Goal: Transaction & Acquisition: Purchase product/service

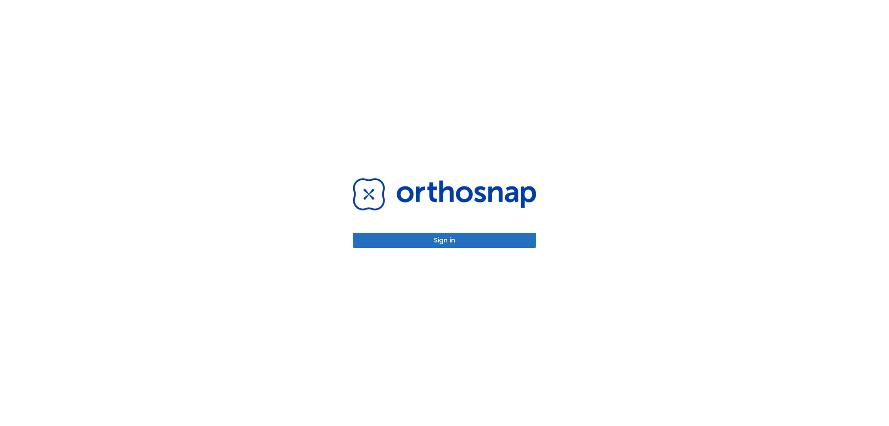
click at [446, 242] on button "Sign in" at bounding box center [444, 240] width 183 height 15
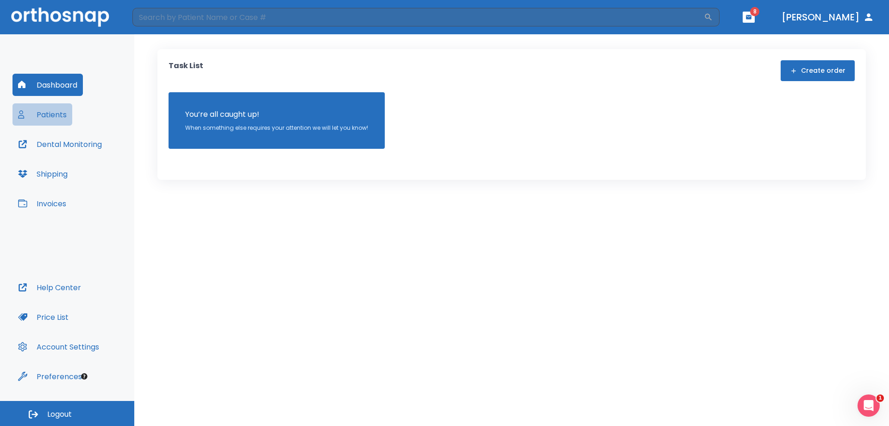
click at [54, 112] on button "Patients" at bounding box center [43, 114] width 60 height 22
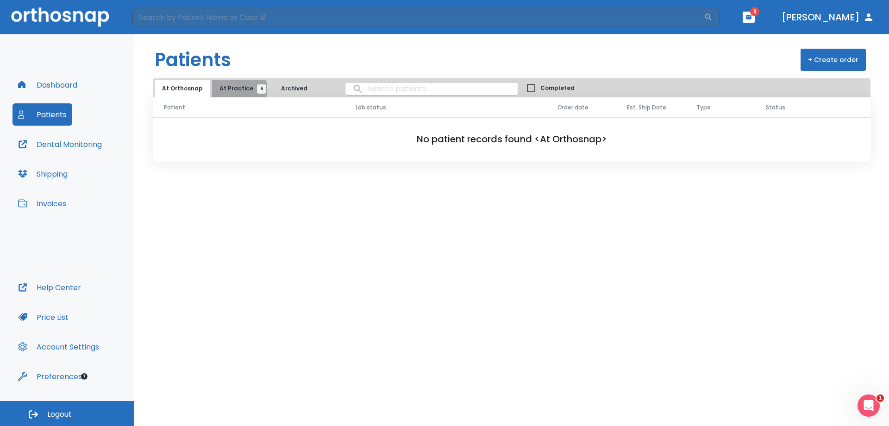
click at [220, 89] on span "At Practice 6" at bounding box center [241, 88] width 42 height 8
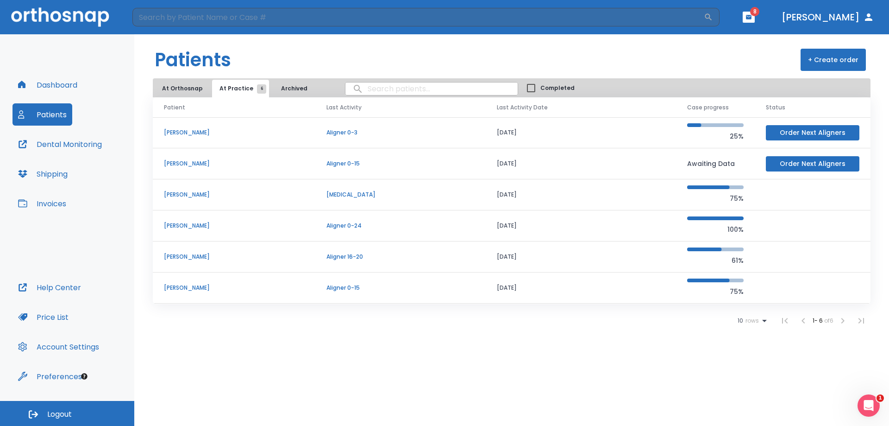
click at [194, 222] on p "[PERSON_NAME]" at bounding box center [234, 225] width 140 height 8
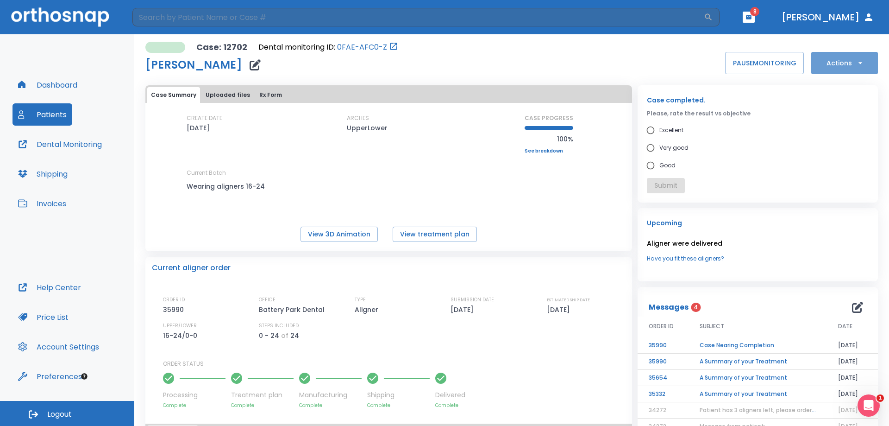
click at [855, 57] on button "Actions" at bounding box center [845, 63] width 67 height 22
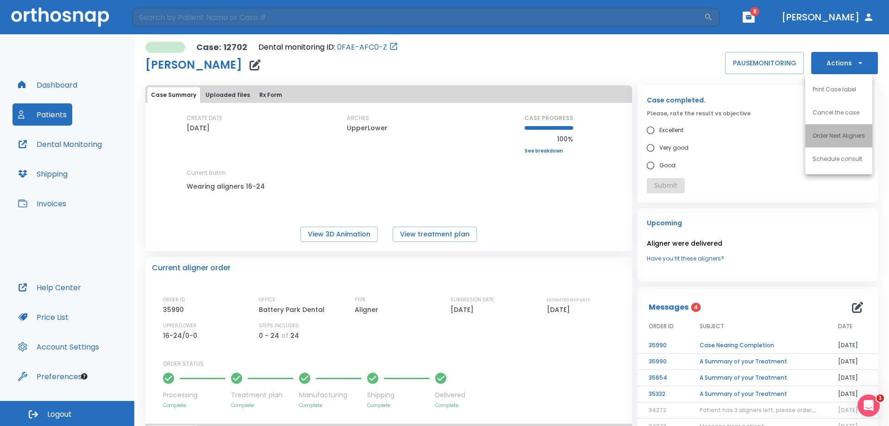
click at [844, 137] on p "Order Next Aligners" at bounding box center [839, 136] width 52 height 8
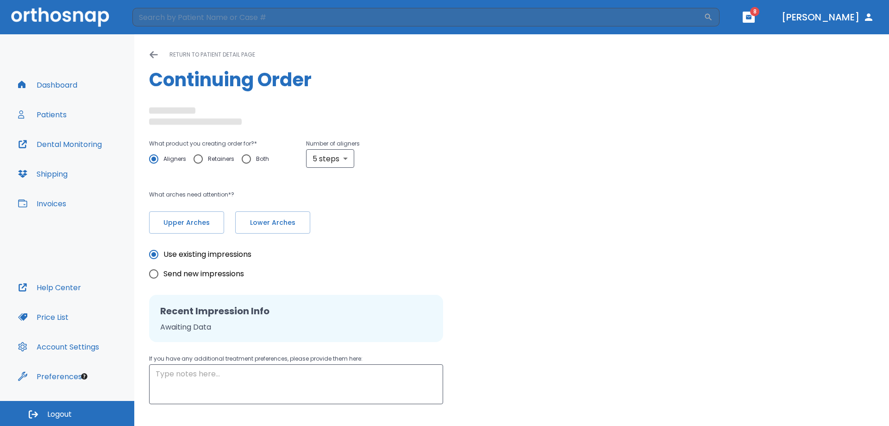
radio input "false"
radio input "true"
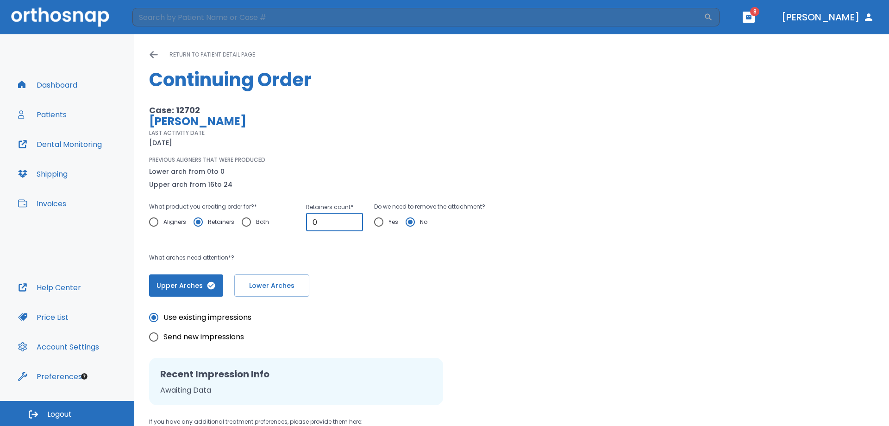
click at [311, 220] on input "0" at bounding box center [334, 222] width 57 height 19
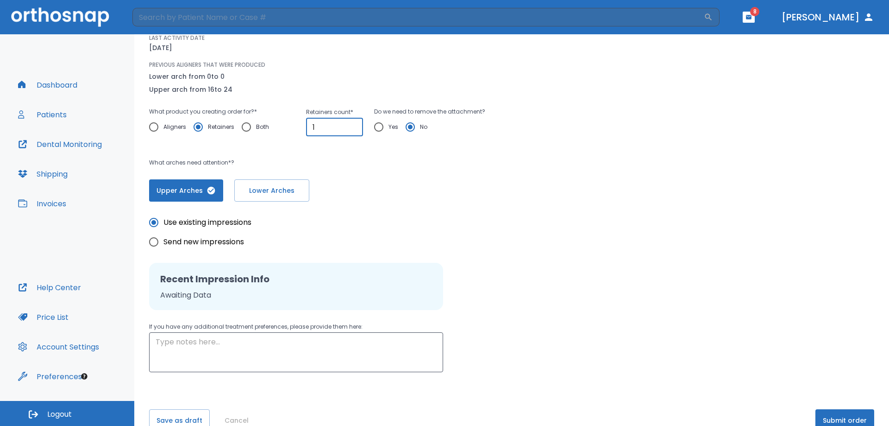
scroll to position [115, 0]
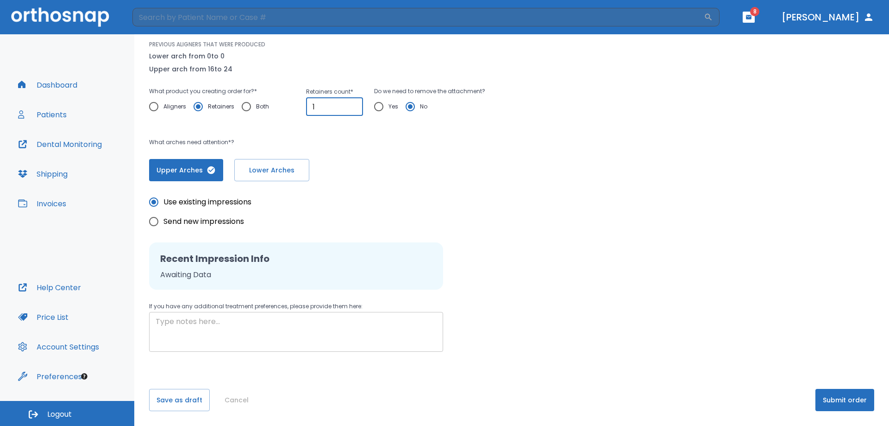
type input "1"
click at [183, 327] on textarea at bounding box center [296, 332] width 281 height 32
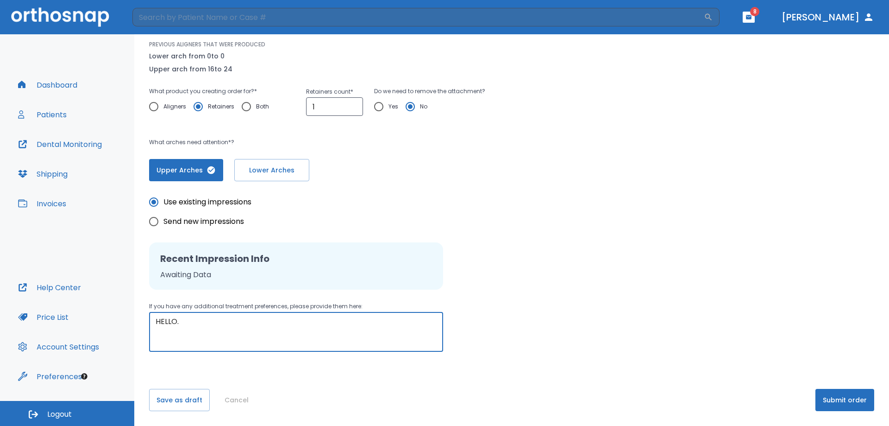
drag, startPoint x: 161, startPoint y: 322, endPoint x: 185, endPoint y: 319, distance: 24.4
click at [185, 319] on textarea "HELLO." at bounding box center [296, 332] width 281 height 32
type textarea "Hello, please create a new order for [MEDICAL_DATA]. thank you"
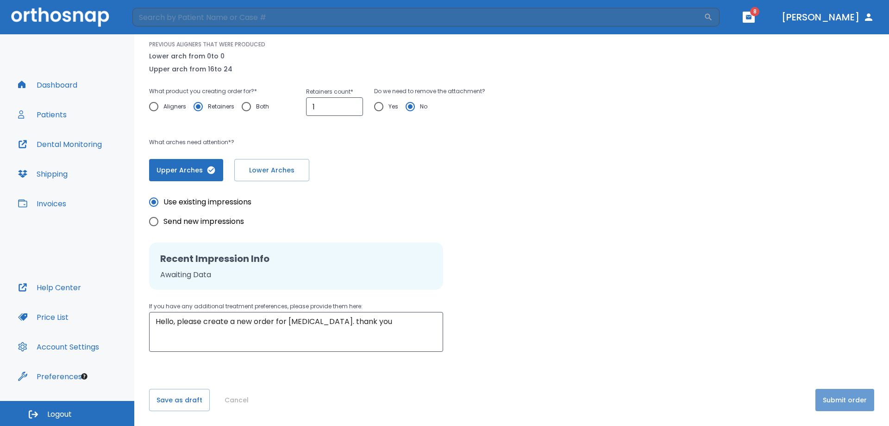
click at [831, 398] on button "Submit order" at bounding box center [845, 400] width 59 height 22
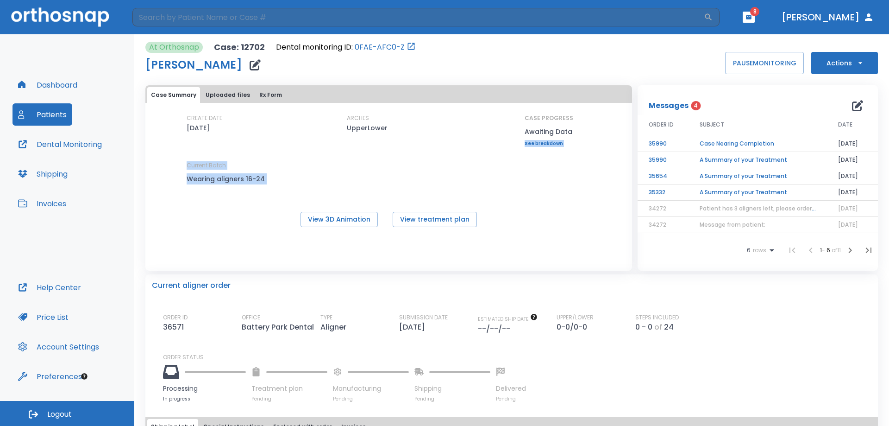
drag, startPoint x: 516, startPoint y: 200, endPoint x: 549, endPoint y: 177, distance: 40.1
click at [533, 200] on div "CREATE DATE [DATE] ARCHES UpperLower CASE PROGRESS Awaiting Data Upper progress…" at bounding box center [388, 170] width 487 height 113
